Goal: Ask a question

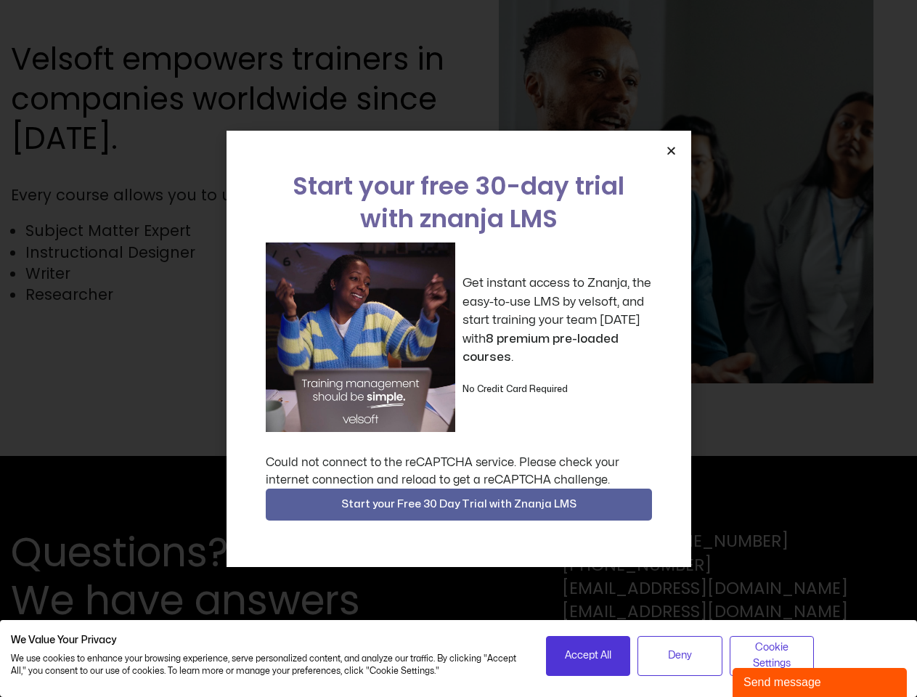
click at [458, 349] on div "Get instant access to Znanja, the easy-to-use LMS by velsoft, and start trainin…" at bounding box center [459, 338] width 386 height 190
click at [671, 150] on icon "Close" at bounding box center [671, 150] width 11 height 11
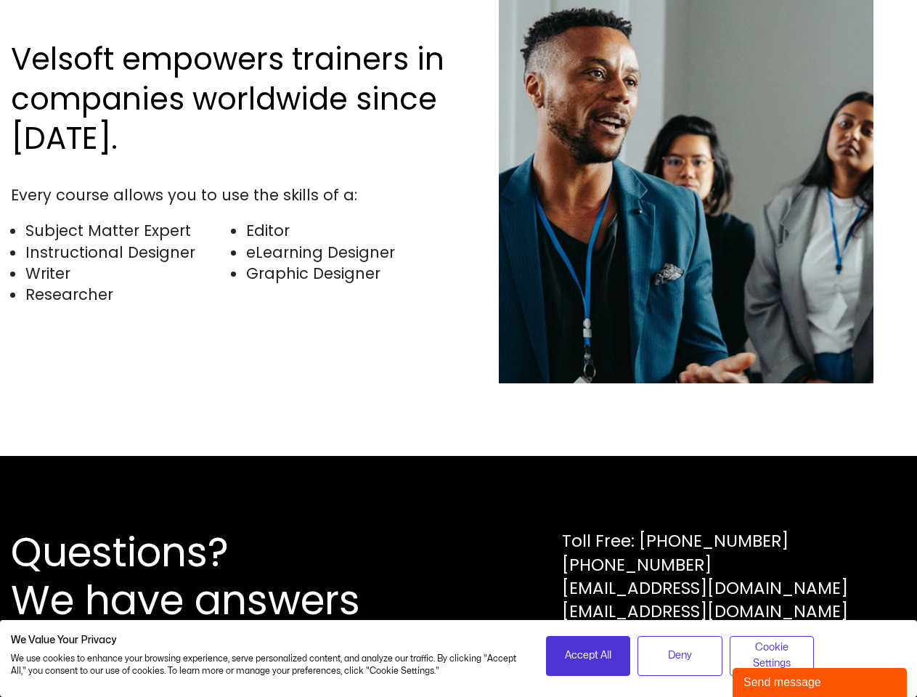
click at [459, 505] on div "Questions? We have answers Toll Free: [PHONE_NUMBER] [PHONE_NUMBER] [EMAIL_ADDR…" at bounding box center [458, 576] width 917 height 241
click at [588, 656] on span "Accept All" at bounding box center [588, 656] width 46 height 16
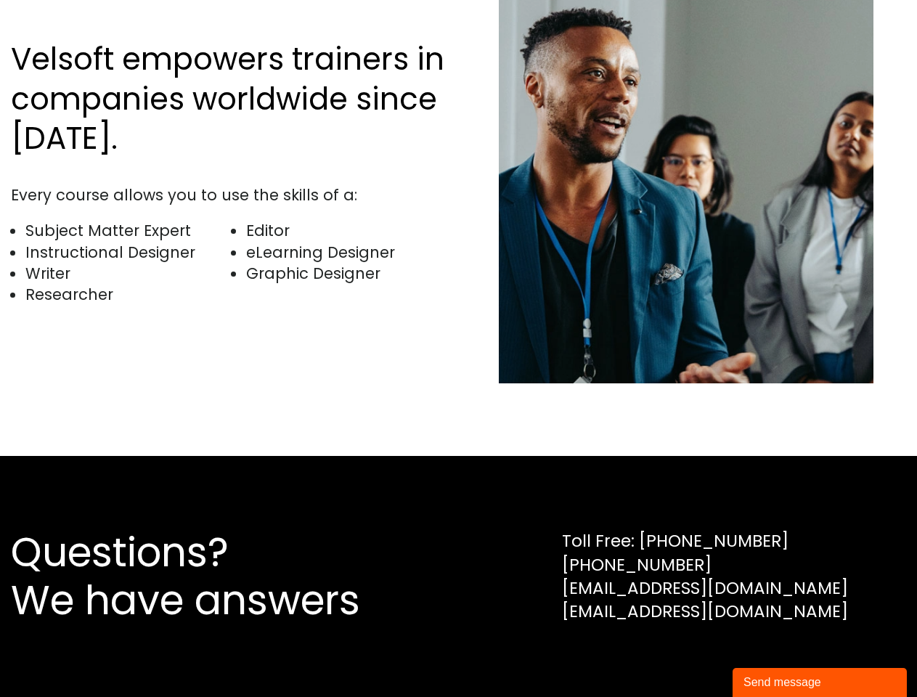
click at [680, 656] on div "Questions? We have answers Toll Free: [PHONE_NUMBER] [PHONE_NUMBER] [EMAIL_ADDR…" at bounding box center [458, 576] width 917 height 241
click at [772, 656] on div "Questions? We have answers Toll Free: [PHONE_NUMBER] [PHONE_NUMBER] [EMAIL_ADDR…" at bounding box center [458, 576] width 917 height 241
click at [820, 683] on div "Send message" at bounding box center [820, 682] width 153 height 17
